Goal: Task Accomplishment & Management: Manage account settings

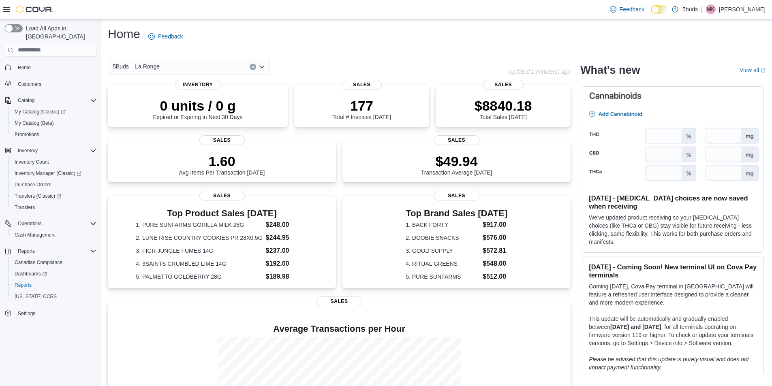
scroll to position [89, 0]
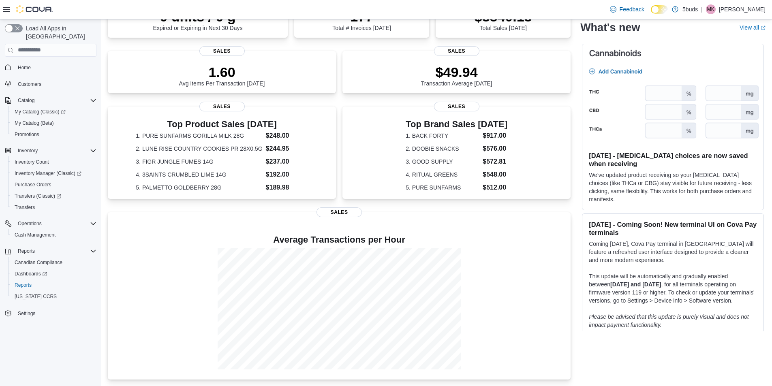
click at [766, 12] on div "Feedback Dark Mode 5buds | [PERSON_NAME]" at bounding box center [686, 9] width 165 height 19
click at [762, 11] on p "[PERSON_NAME]" at bounding box center [742, 9] width 47 height 10
click at [722, 77] on span "Sign Out" at bounding box center [713, 79] width 22 height 8
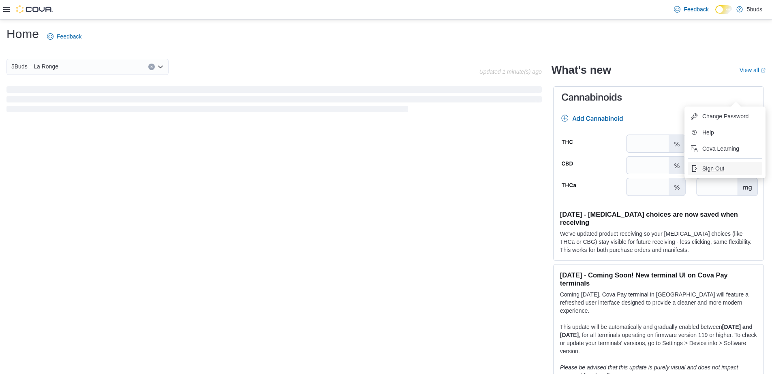
scroll to position [0, 0]
